Goal: Check status: Check status

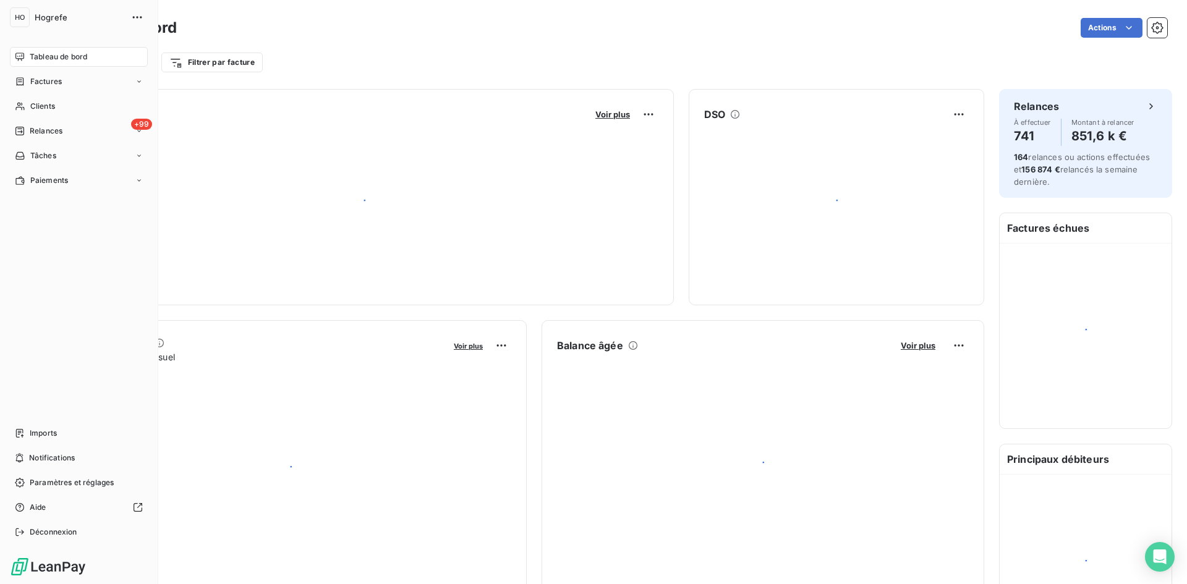
click at [47, 84] on span "Factures" at bounding box center [46, 81] width 32 height 11
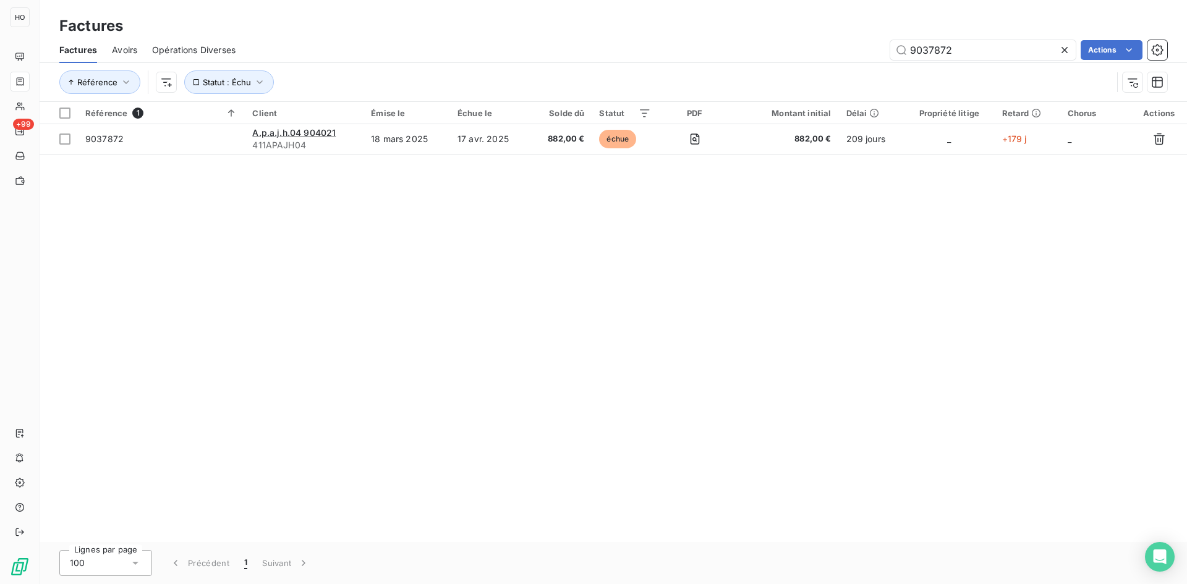
drag, startPoint x: 983, startPoint y: 54, endPoint x: 812, endPoint y: 66, distance: 171.1
click at [812, 66] on div "Factures Avoirs Opérations Diverses 9037872 Actions Référence Statut : Échu" at bounding box center [614, 69] width 1148 height 64
type input "9033915"
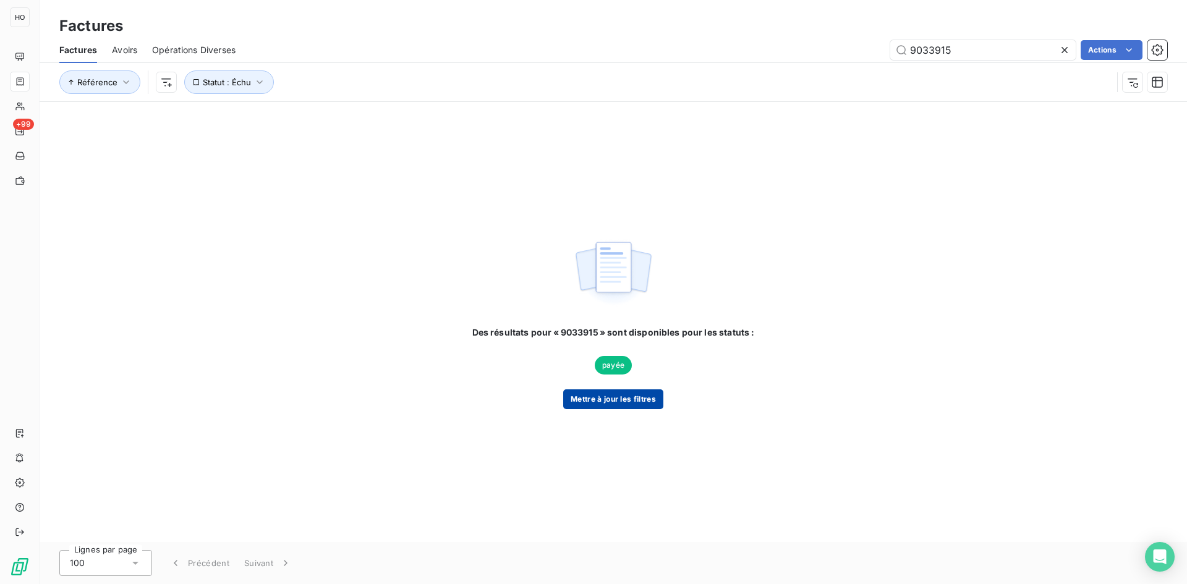
click at [618, 394] on button "Mettre à jour les filtres" at bounding box center [613, 400] width 100 height 20
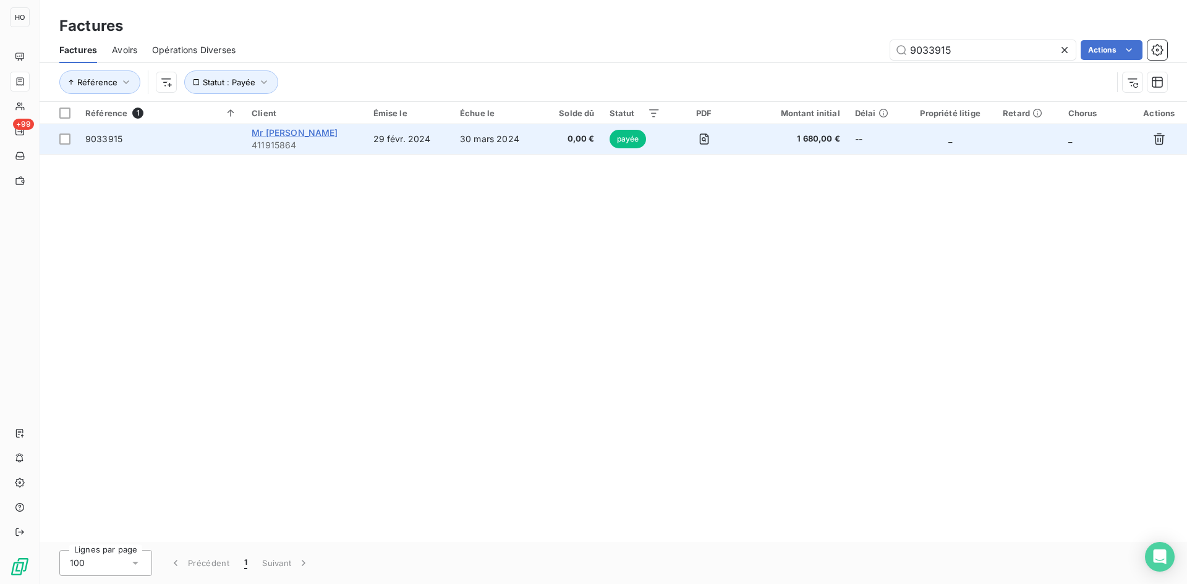
click at [311, 130] on span "Mr [PERSON_NAME]" at bounding box center [295, 132] width 86 height 11
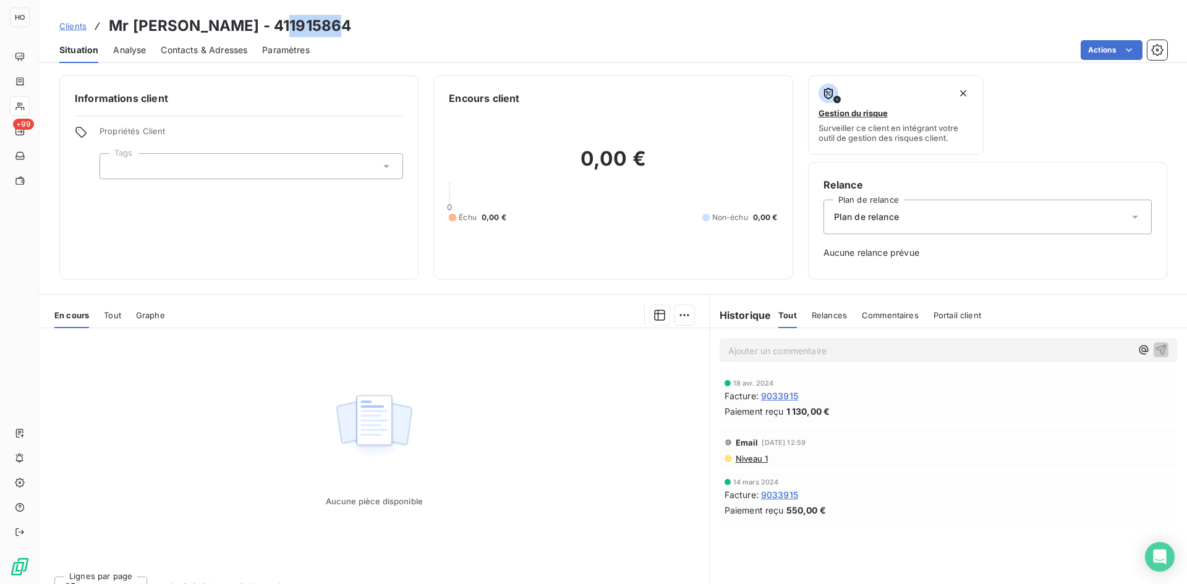
drag, startPoint x: 338, startPoint y: 27, endPoint x: 282, endPoint y: 23, distance: 56.4
click at [282, 23] on div "Clients Mr COLLE Maxime - 411915864" at bounding box center [614, 26] width 1148 height 22
copy h3 "915864"
click at [778, 395] on span "9033915" at bounding box center [779, 396] width 37 height 13
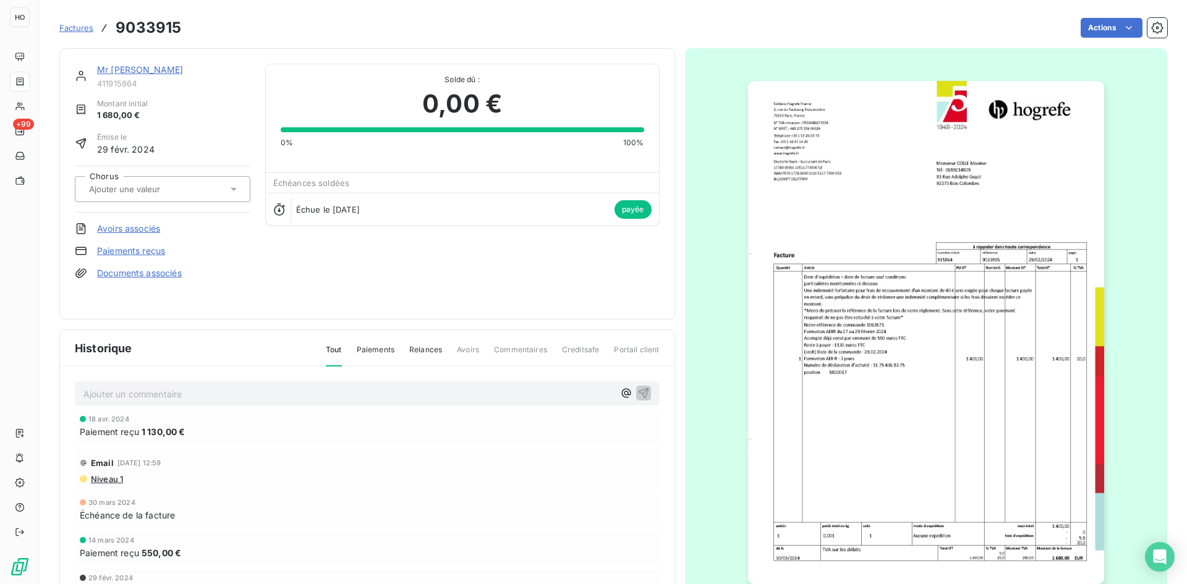
click at [145, 72] on link "Mr [PERSON_NAME]" at bounding box center [140, 69] width 86 height 11
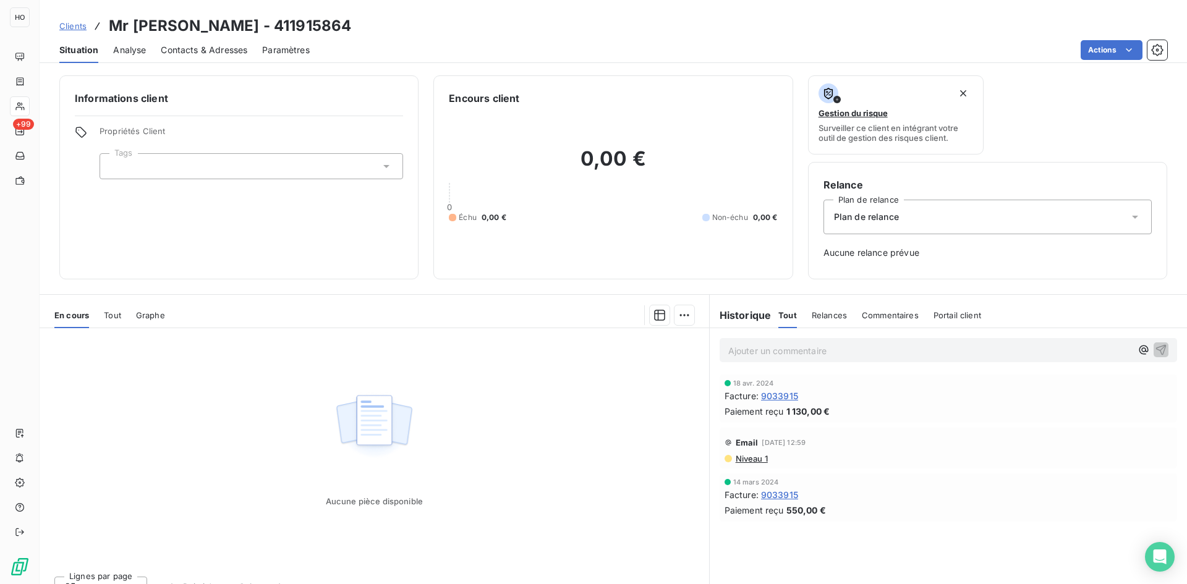
click at [68, 28] on span "Clients" at bounding box center [72, 26] width 27 height 10
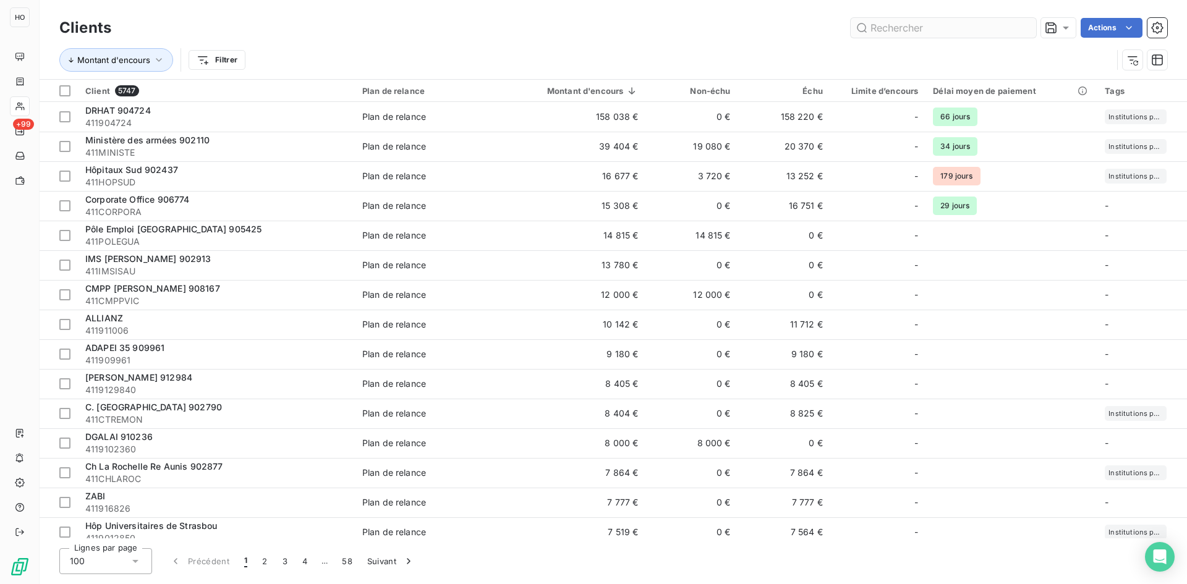
click at [910, 29] on input "text" at bounding box center [944, 28] width 186 height 20
click at [328, 54] on div "Montant d'encours Filtrer" at bounding box center [585, 60] width 1053 height 24
click at [901, 31] on input "text" at bounding box center [944, 28] width 186 height 20
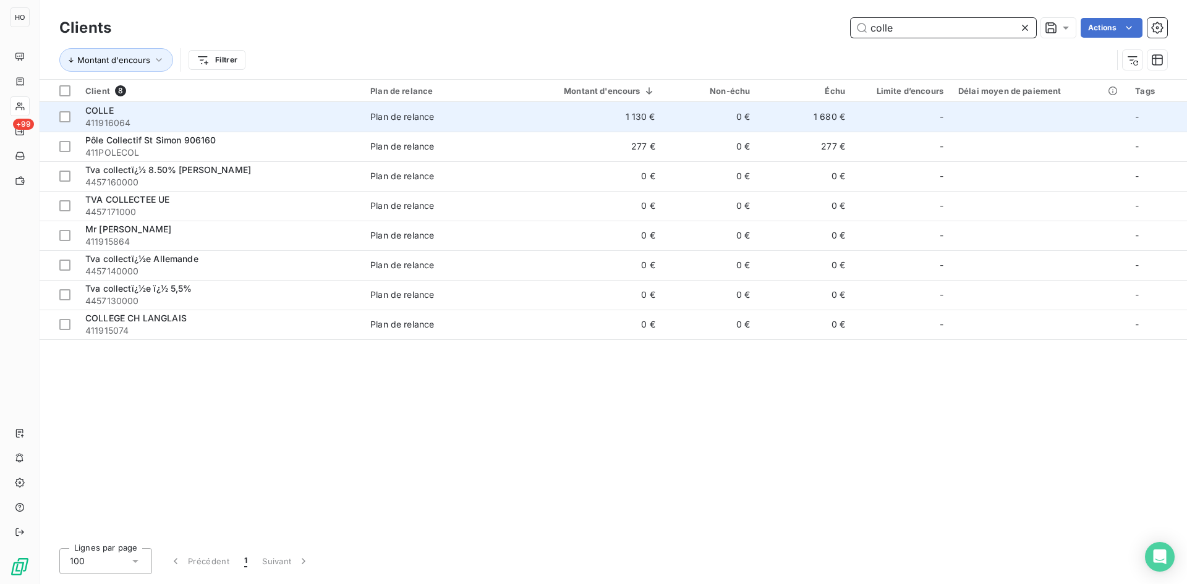
type input "colle"
click at [186, 114] on div "COLLE" at bounding box center [220, 111] width 270 height 12
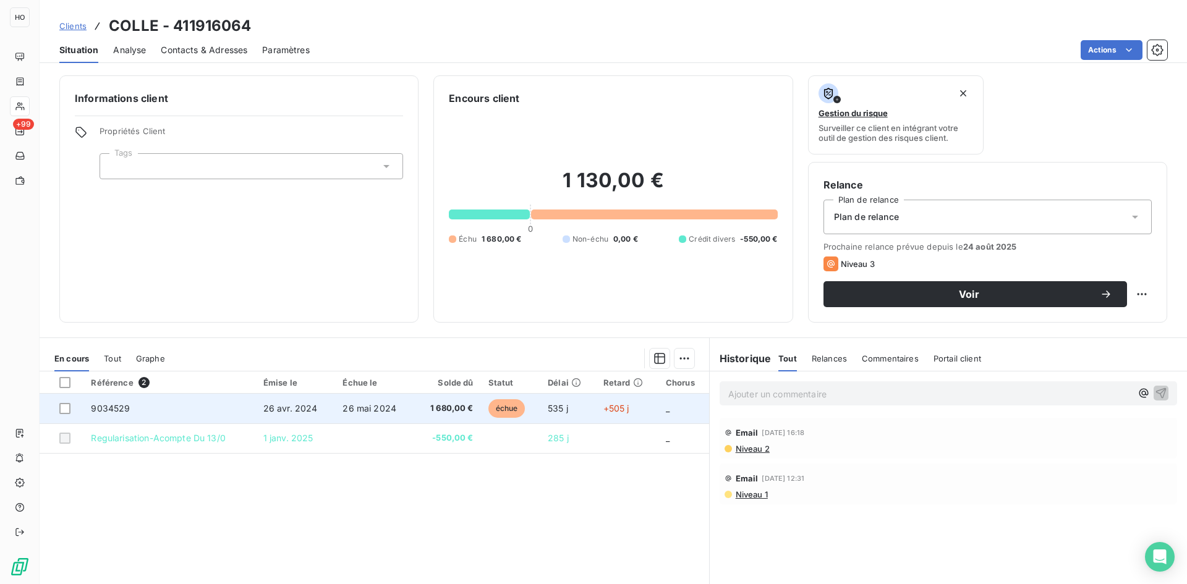
click at [278, 403] on span "26 avr. 2024" at bounding box center [290, 408] width 54 height 11
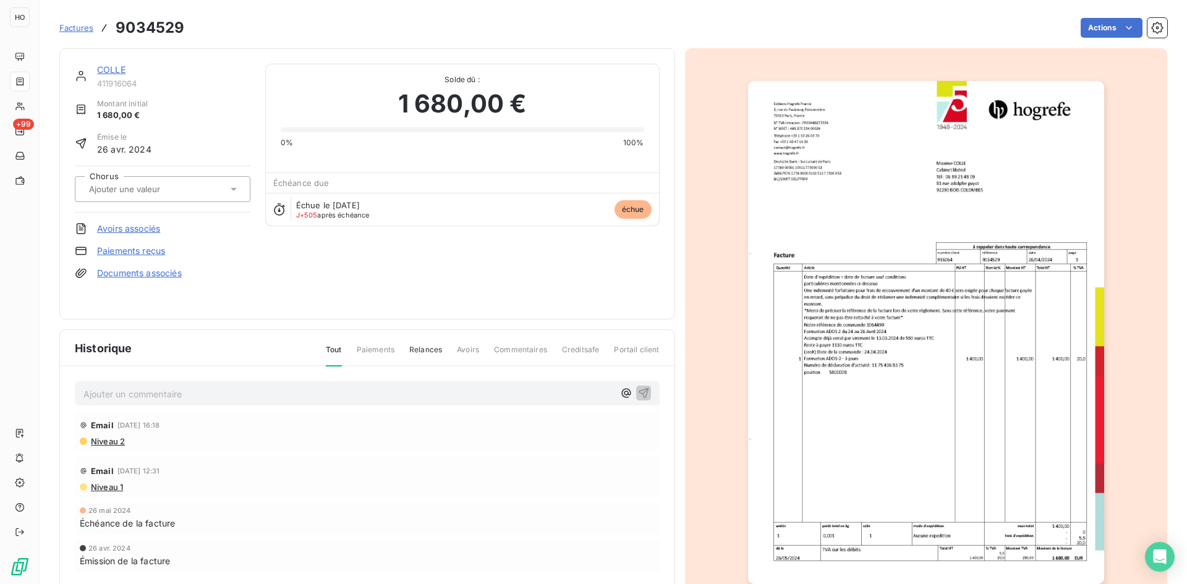
click at [106, 66] on link "COLLE" at bounding box center [111, 69] width 28 height 11
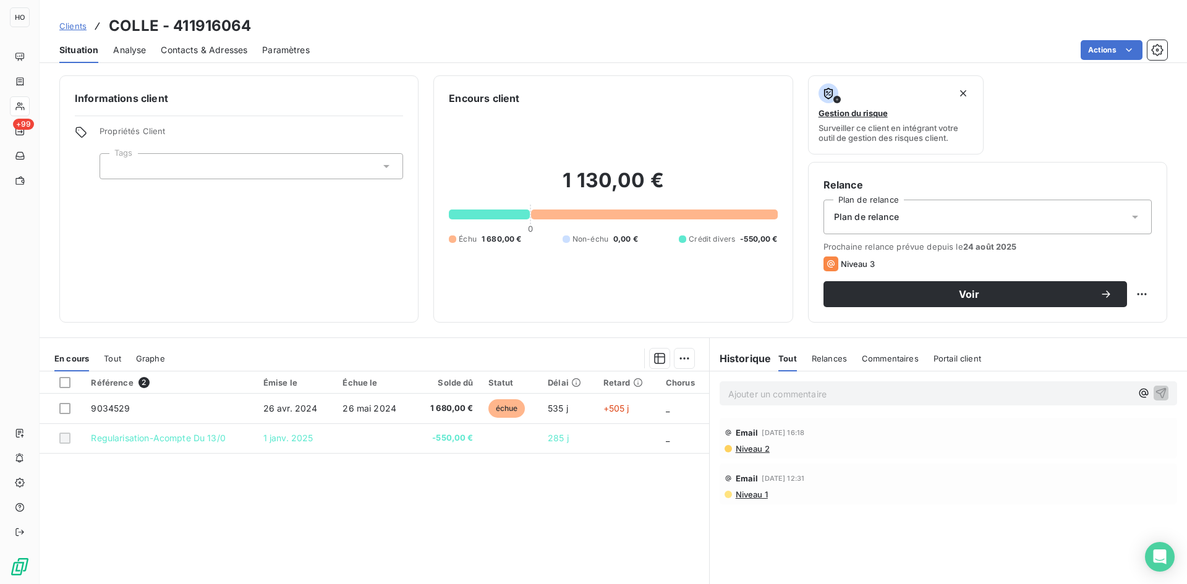
click at [423, 485] on div "Référence 2 Émise le Échue le Solde dû Statut Délai Retard Chorus 9034529 26 av…" at bounding box center [375, 491] width 670 height 238
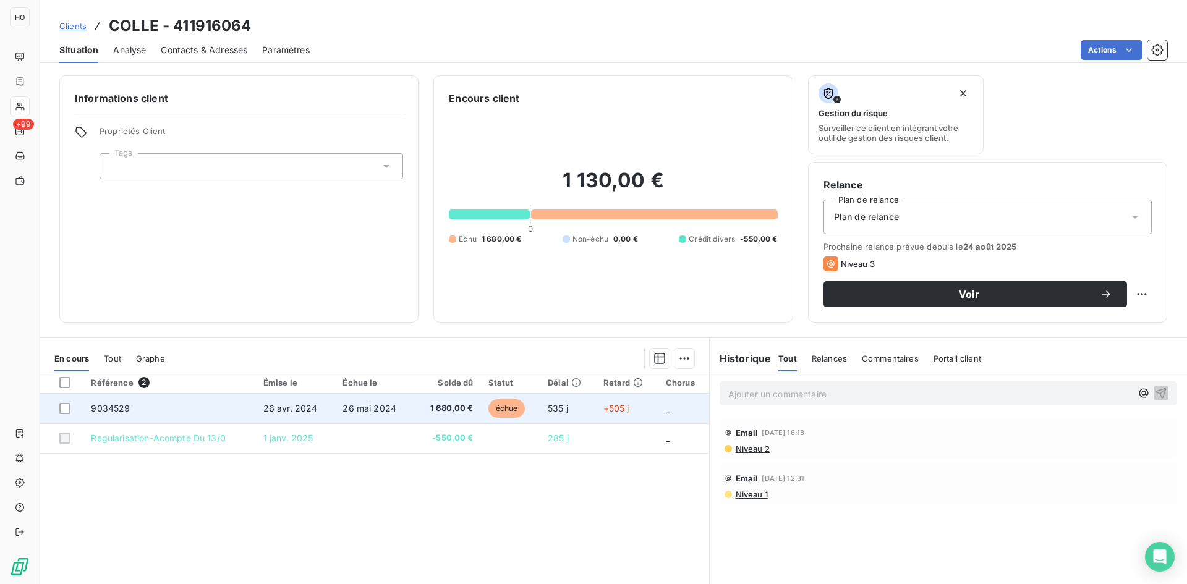
click at [379, 406] on span "26 mai 2024" at bounding box center [370, 408] width 54 height 11
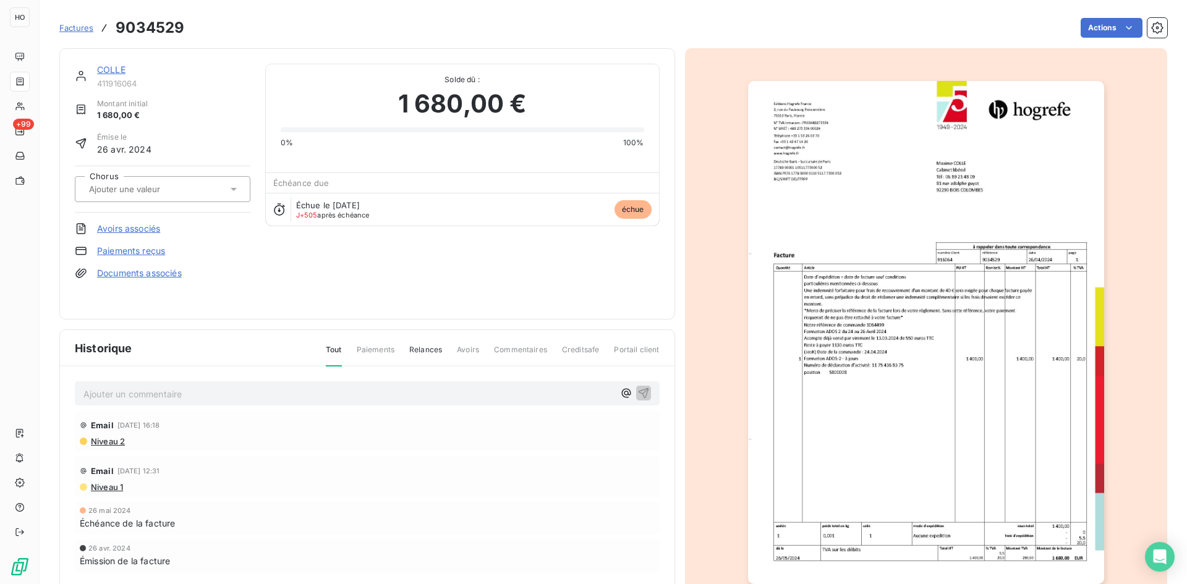
click at [821, 167] on img "button" at bounding box center [926, 332] width 356 height 503
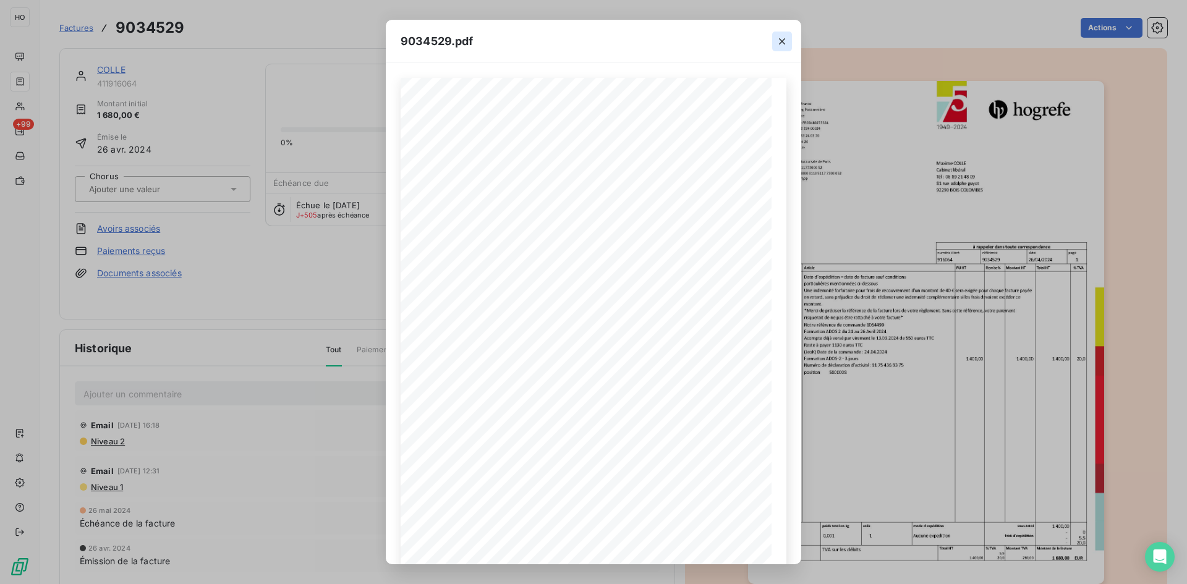
click at [780, 41] on icon "button" at bounding box center [782, 41] width 12 height 12
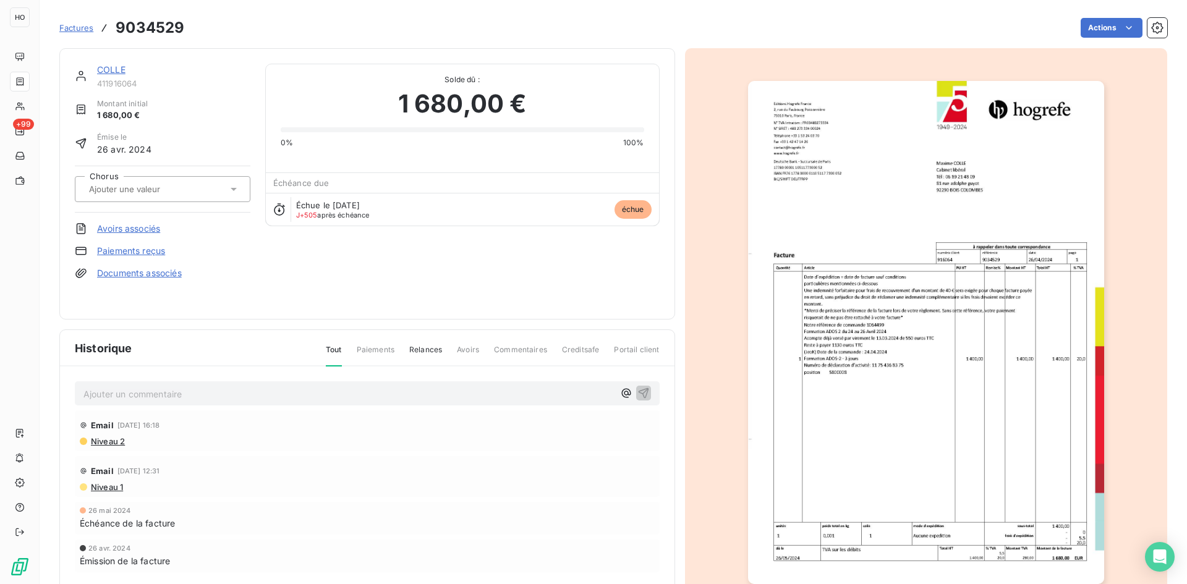
click at [116, 74] on link "COLLE" at bounding box center [111, 69] width 28 height 11
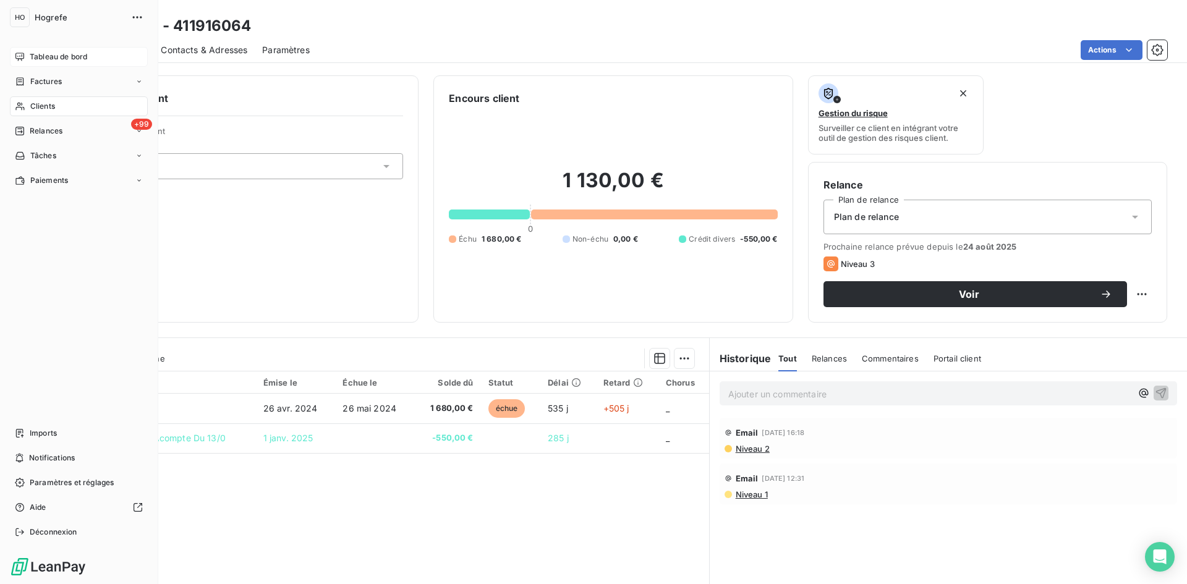
click at [56, 55] on span "Tableau de bord" at bounding box center [59, 56] width 58 height 11
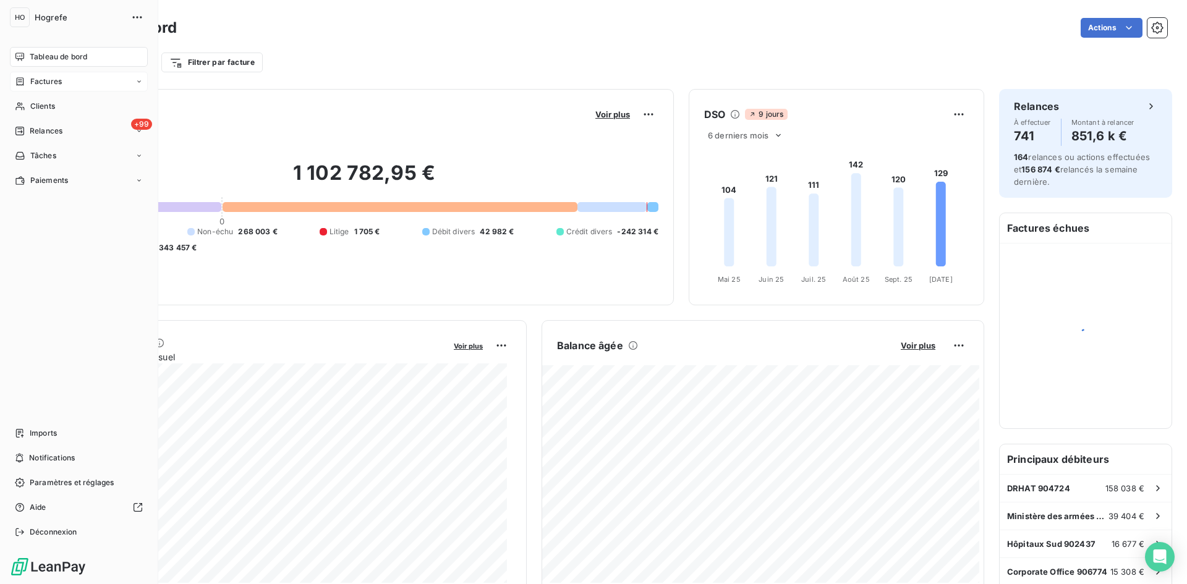
click at [59, 90] on div "Factures" at bounding box center [79, 82] width 138 height 20
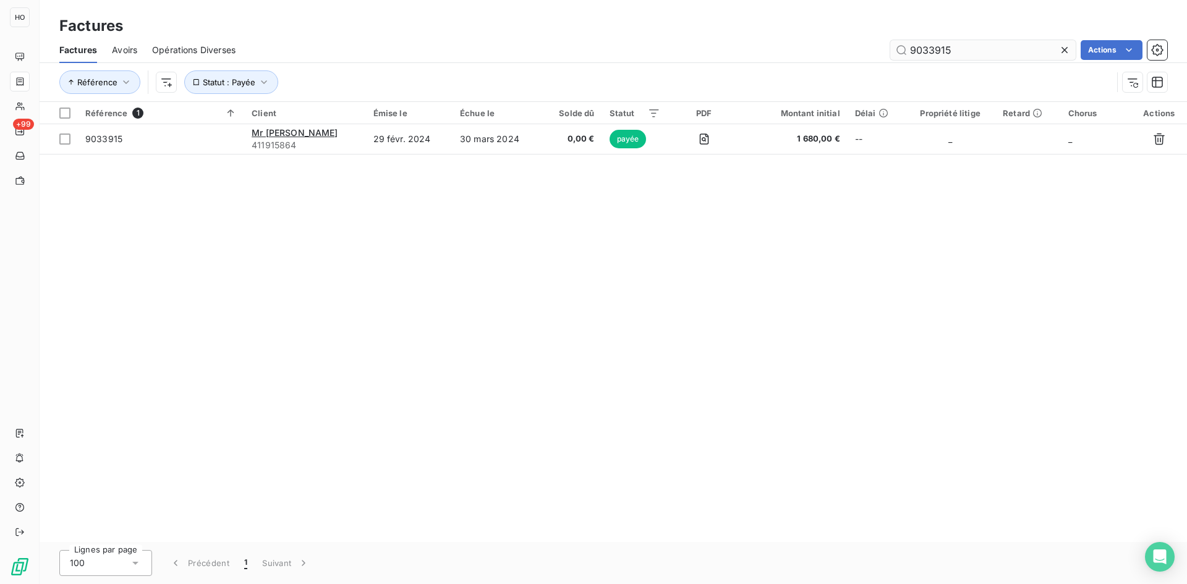
click at [966, 46] on input "9033915" at bounding box center [984, 50] width 186 height 20
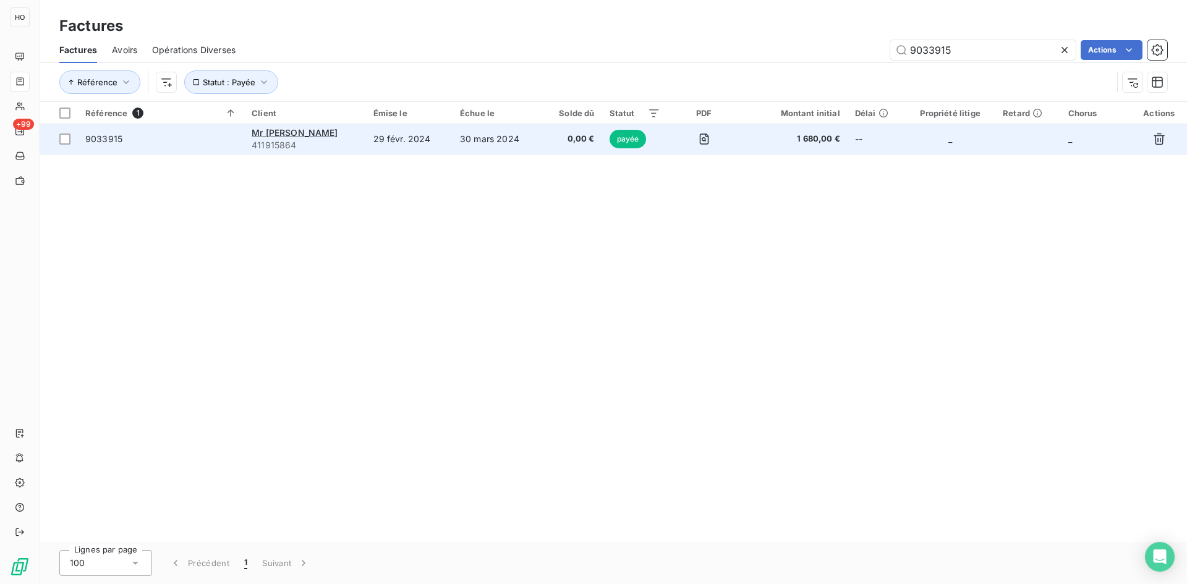
click at [453, 139] on td "30 mars 2024" at bounding box center [497, 139] width 89 height 30
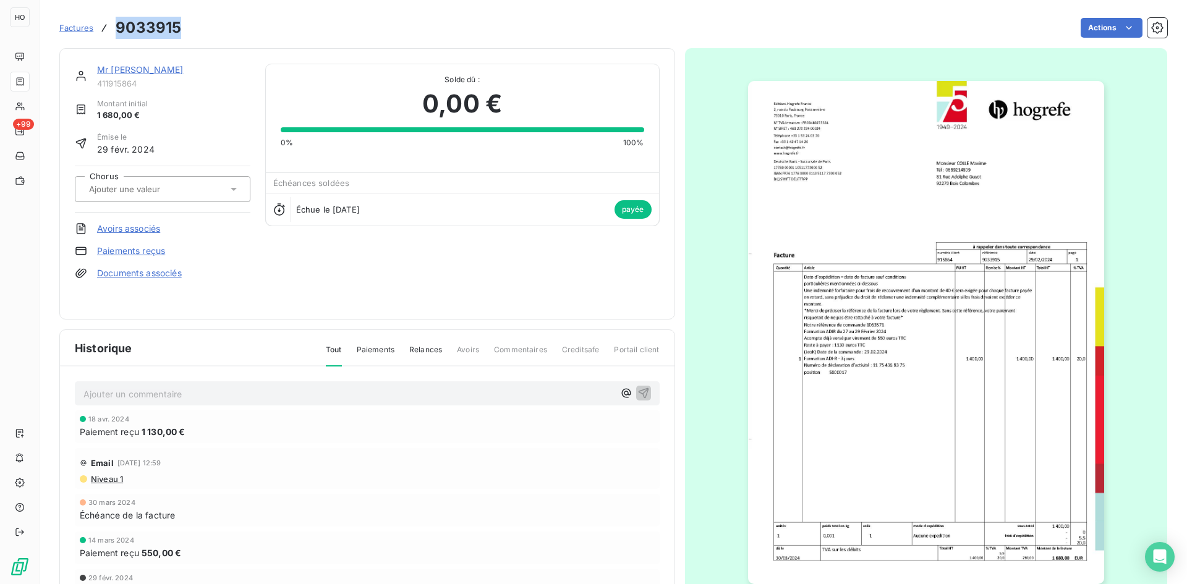
drag, startPoint x: 187, startPoint y: 24, endPoint x: 114, endPoint y: 30, distance: 73.2
click at [114, 30] on div "Factures 9033915 Actions" at bounding box center [613, 28] width 1108 height 26
click at [850, 357] on img "button" at bounding box center [926, 332] width 356 height 503
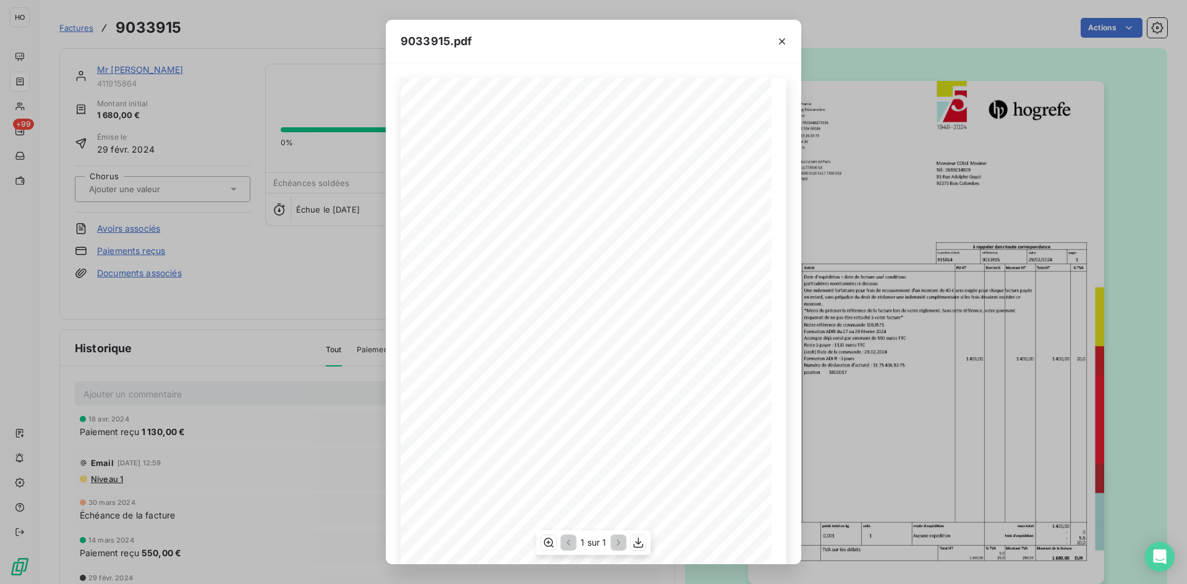
scroll to position [53, 0]
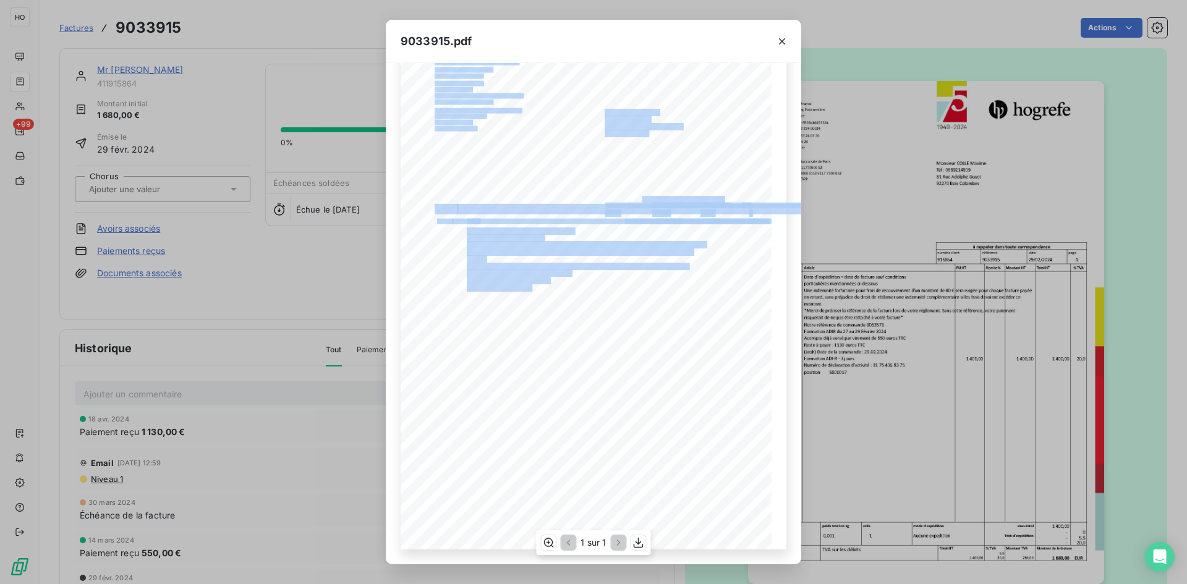
click at [458, 284] on div "Monsieur [PERSON_NAME] : 0689214809 [STREET_ADDRESS][PERSON_NAME] Editons [PERS…" at bounding box center [594, 287] width 386 height 524
click at [538, 281] on span "Notre référence de commande 1063571" at bounding box center [508, 280] width 83 height 5
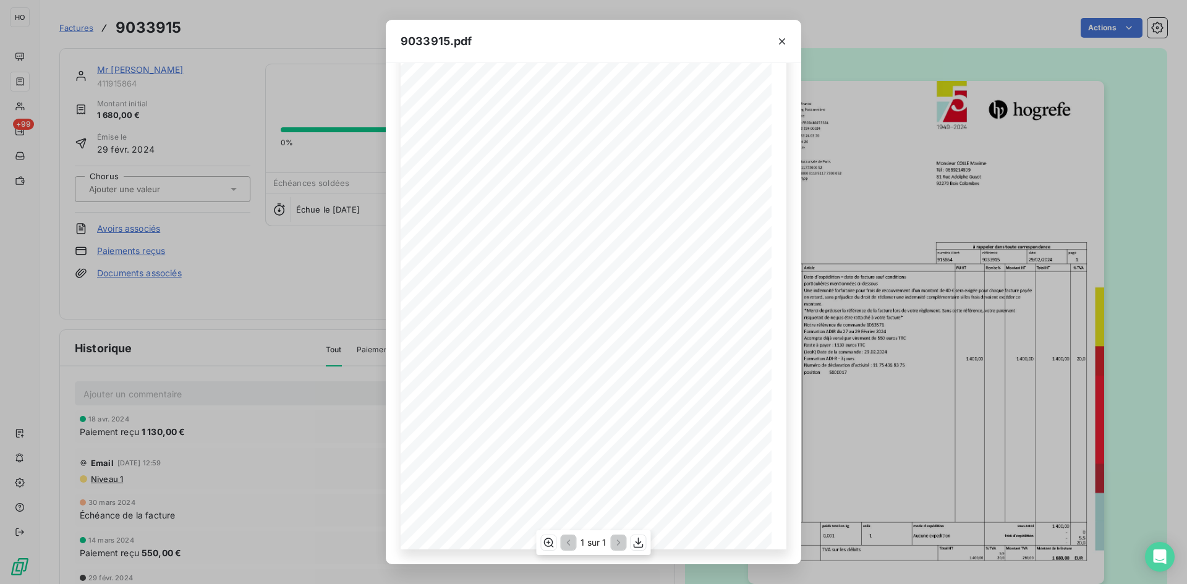
scroll to position [0, 0]
click at [782, 35] on icon "button" at bounding box center [782, 41] width 12 height 12
